Goal: Information Seeking & Learning: Learn about a topic

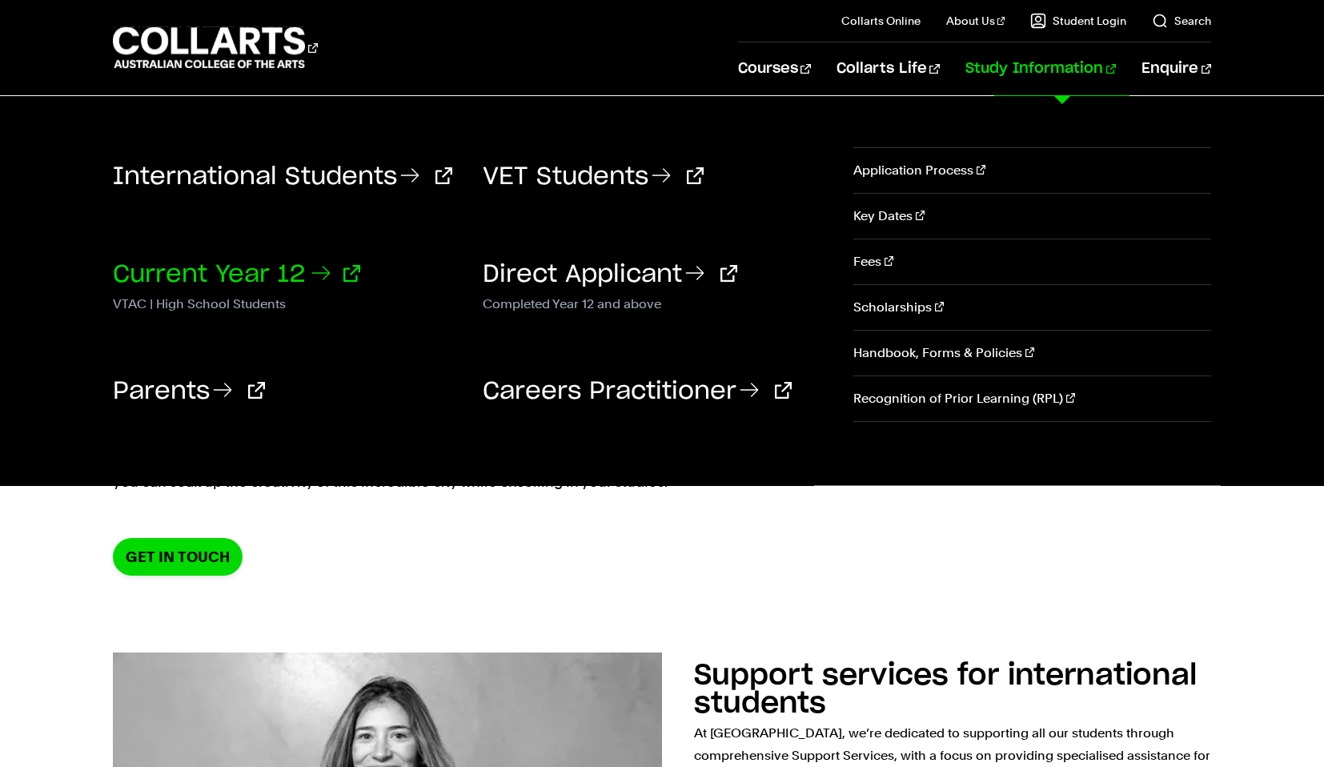
click at [208, 275] on link "Current Year 12" at bounding box center [236, 275] width 247 height 24
click at [569, 169] on link "VET Students" at bounding box center [593, 177] width 221 height 24
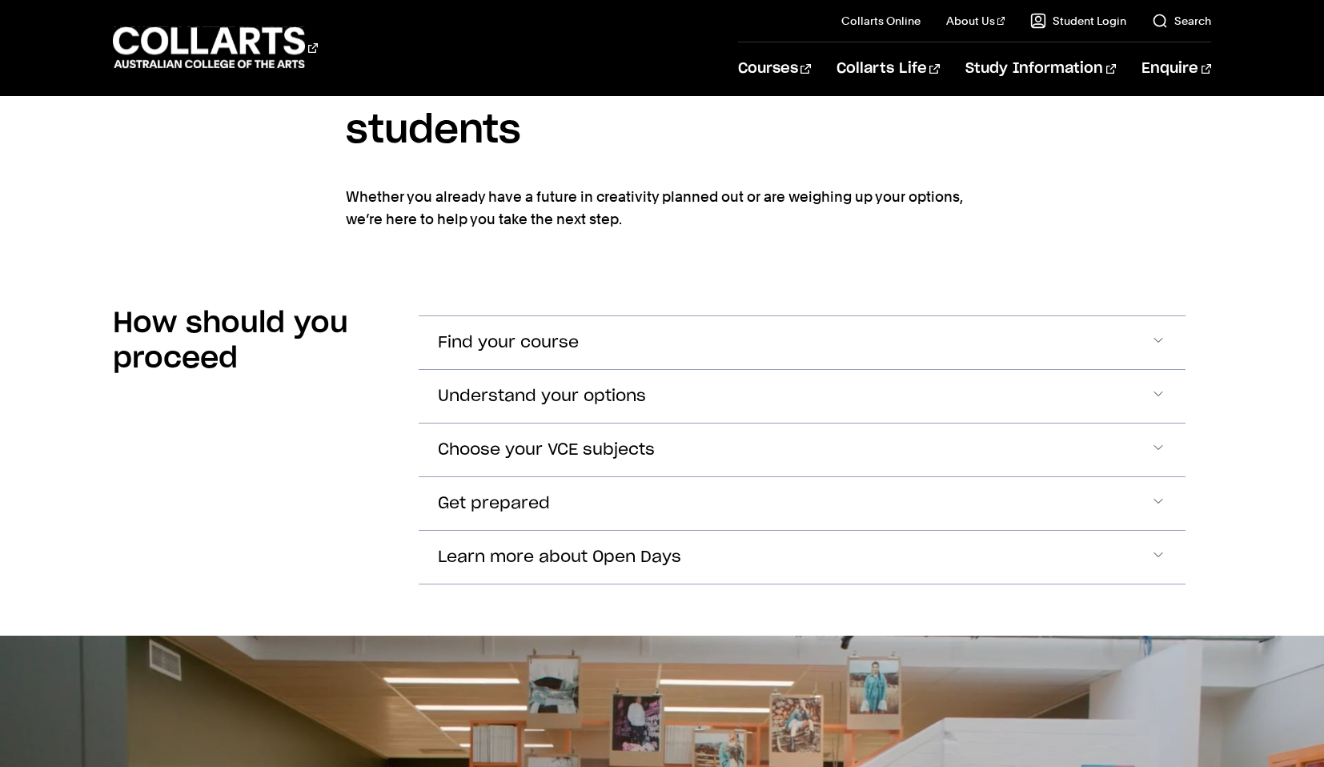
scroll to position [2291, 0]
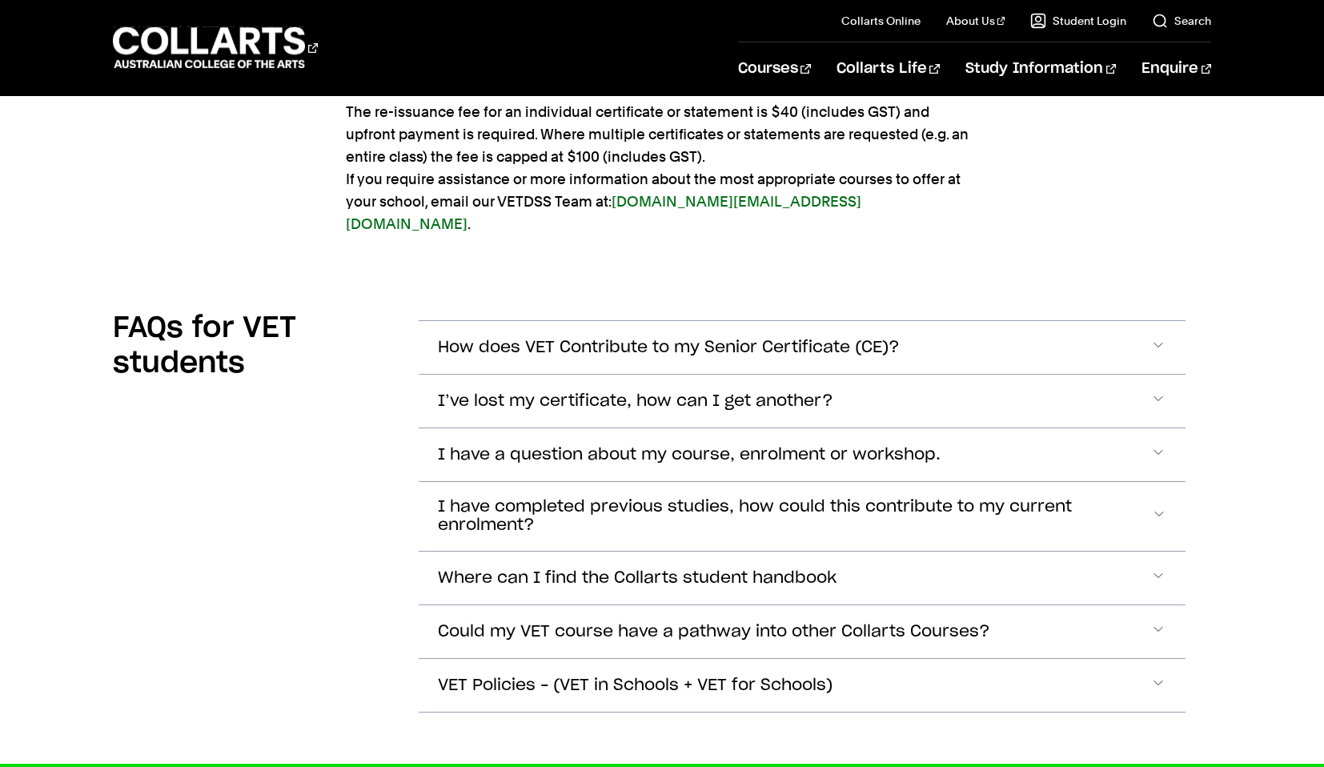
scroll to position [3965, 0]
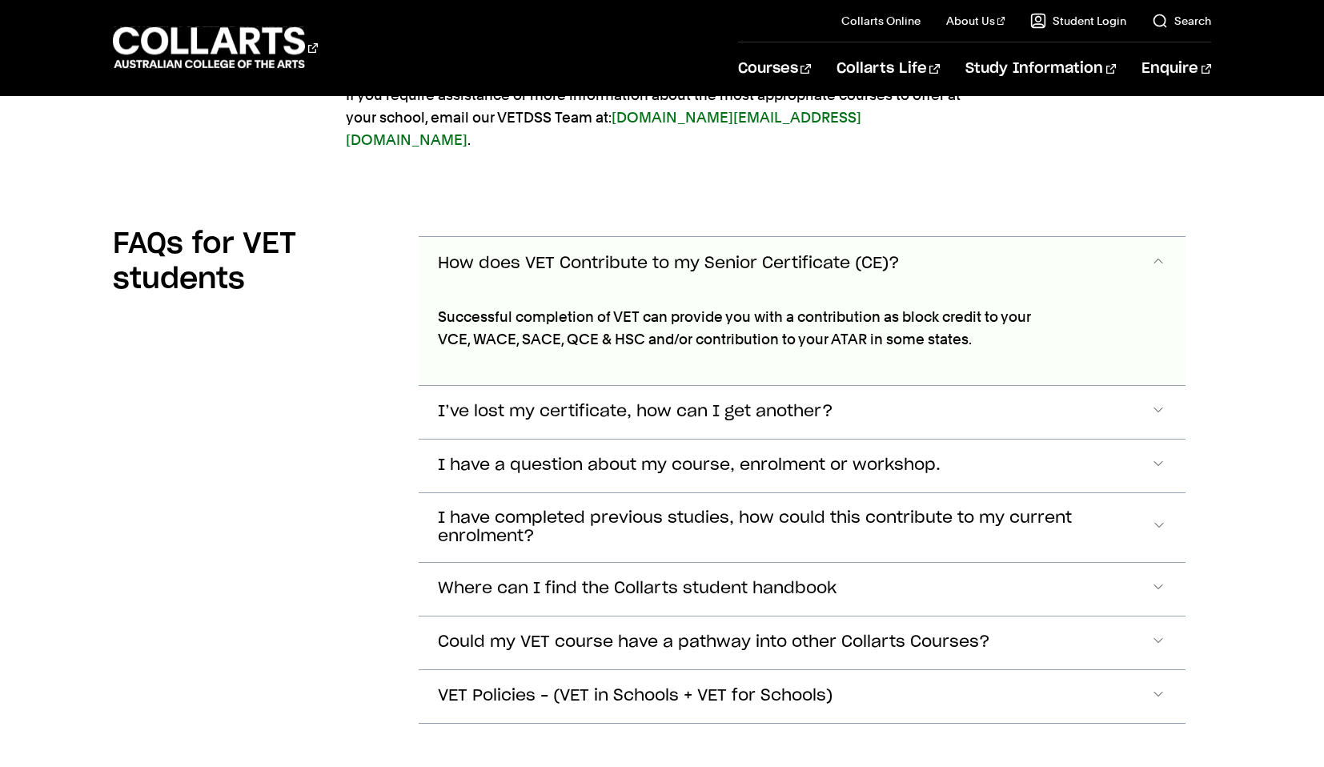
scroll to position [4096, 0]
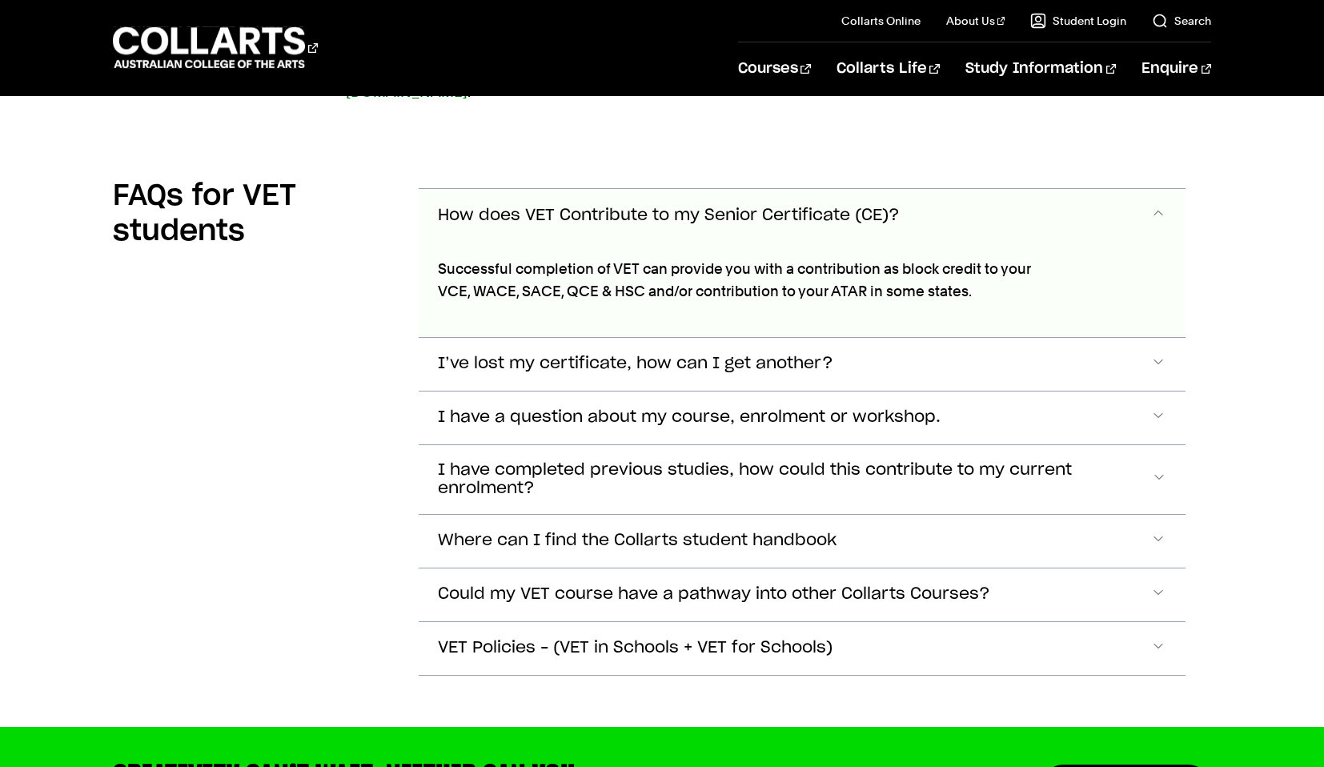
click at [583, 207] on span "How does VET Contribute to my Senior Certificate (CE)?" at bounding box center [669, 216] width 462 height 18
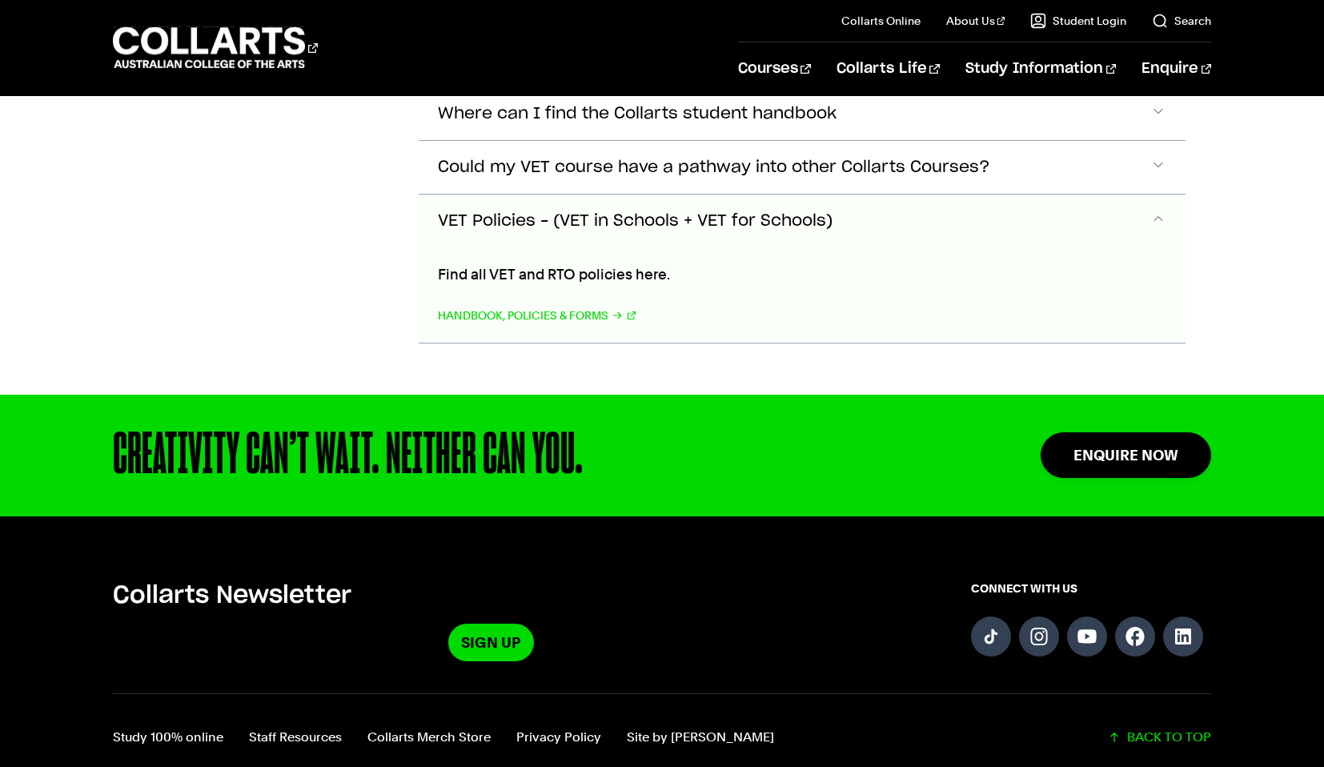
scroll to position [4431, 0]
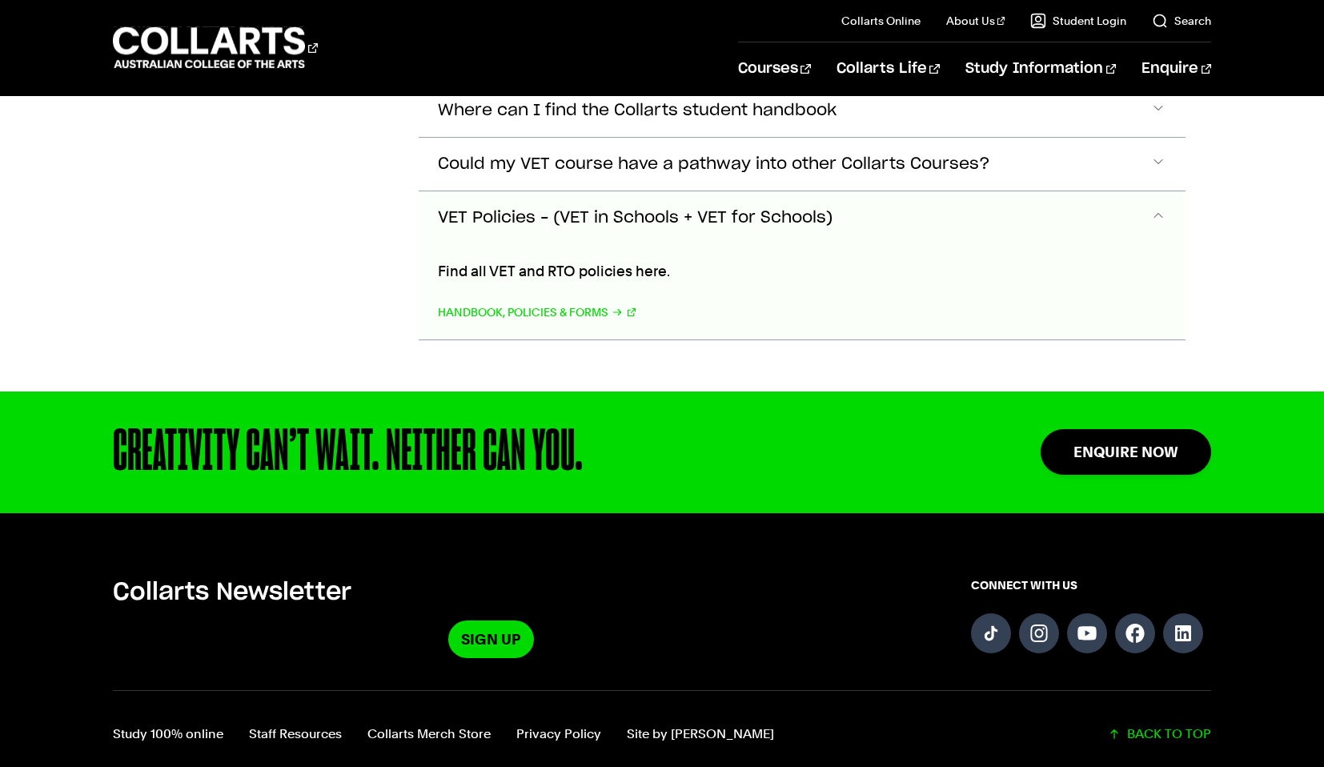
click at [518, 260] on p "Find all VET and RTO policies here." at bounding box center [735, 271] width 594 height 22
